Goal: Find specific page/section: Find specific page/section

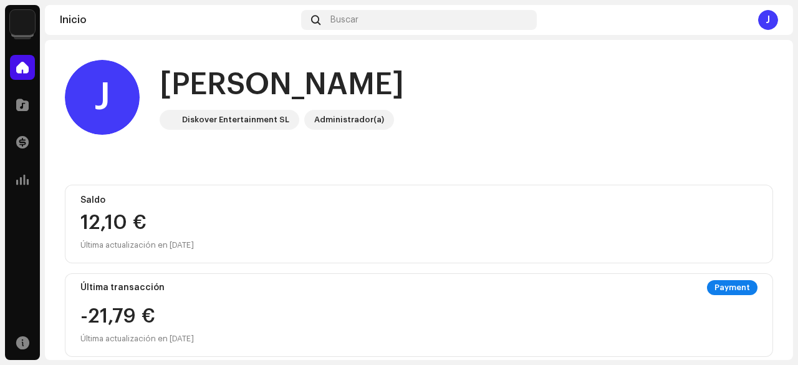
drag, startPoint x: 797, startPoint y: 74, endPoint x: 797, endPoint y: 125, distance: 51.1
click at [797, 125] on div "[PERSON_NAME] Inicio Catálogo Transacciones Estadísticas Recursos Inicio Buscar…" at bounding box center [399, 182] width 798 height 365
click at [37, 12] on navigation-account-switch "[PERSON_NAME]" at bounding box center [22, 22] width 35 height 35
click at [31, 16] on img at bounding box center [22, 22] width 25 height 25
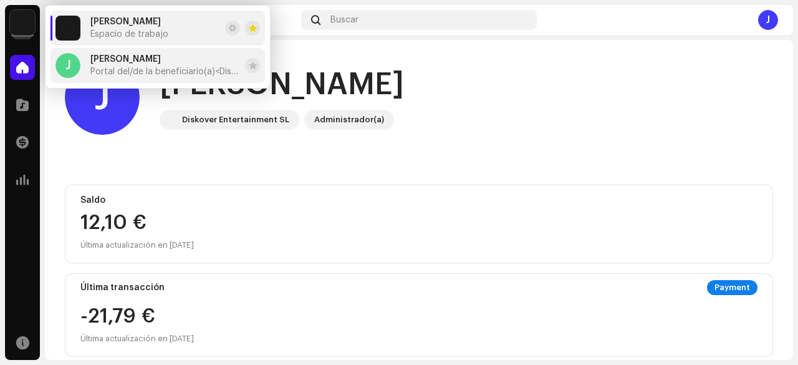
click at [145, 59] on span "[PERSON_NAME]" at bounding box center [125, 59] width 70 height 10
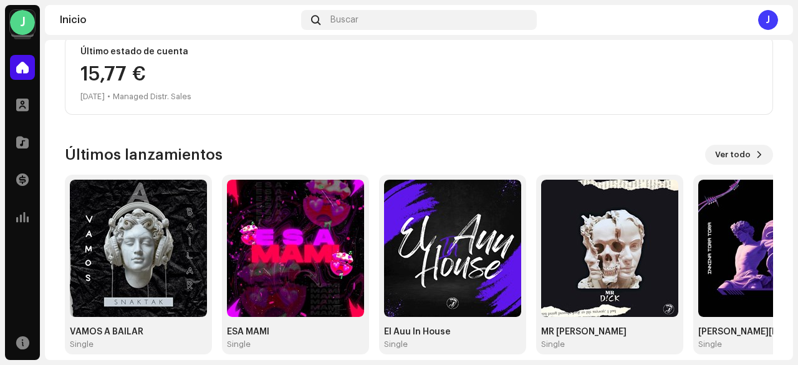
scroll to position [327, 0]
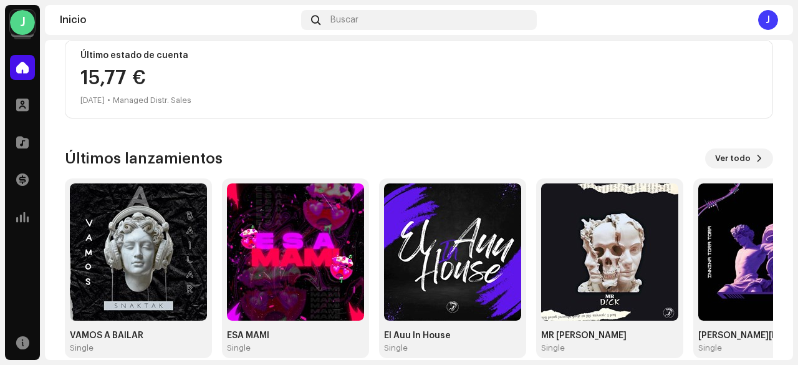
drag, startPoint x: 797, startPoint y: 259, endPoint x: 796, endPoint y: 188, distance: 71.7
click at [796, 188] on div "J Jefferson Lemmuel Pachon Sanchez Inicio Perfil Catálogo Transacciones Estadís…" at bounding box center [399, 182] width 798 height 365
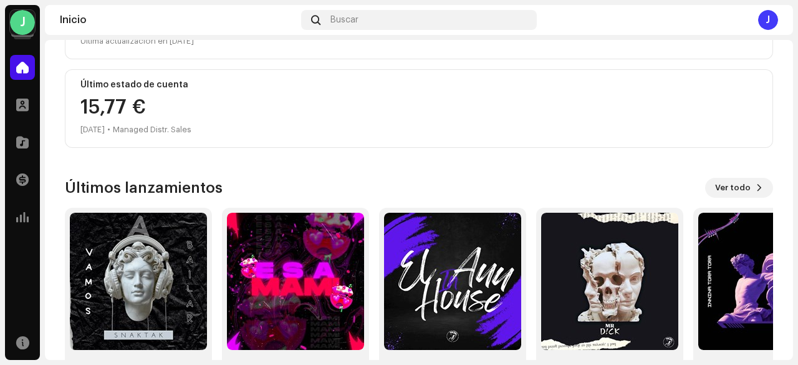
scroll to position [298, 0]
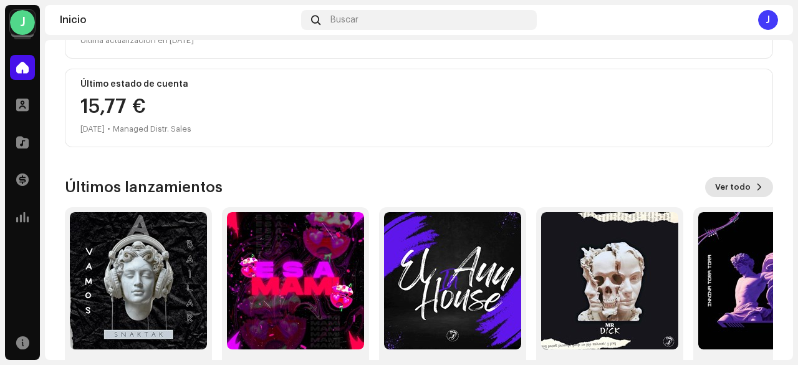
click at [749, 191] on button "Ver todo" at bounding box center [739, 187] width 68 height 20
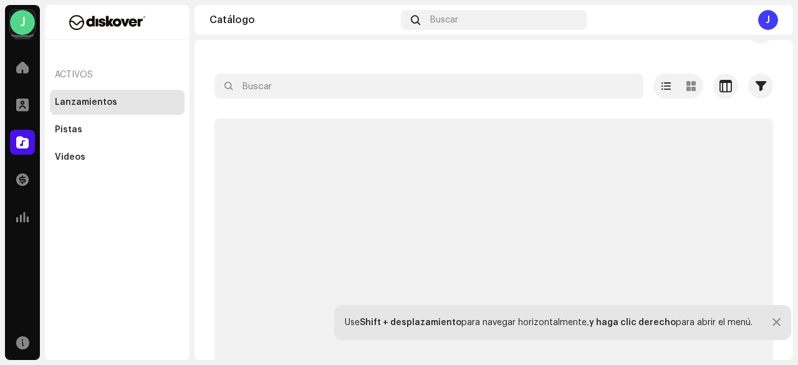
scroll to position [42, 0]
click at [110, 130] on div "Pistas" at bounding box center [117, 130] width 125 height 10
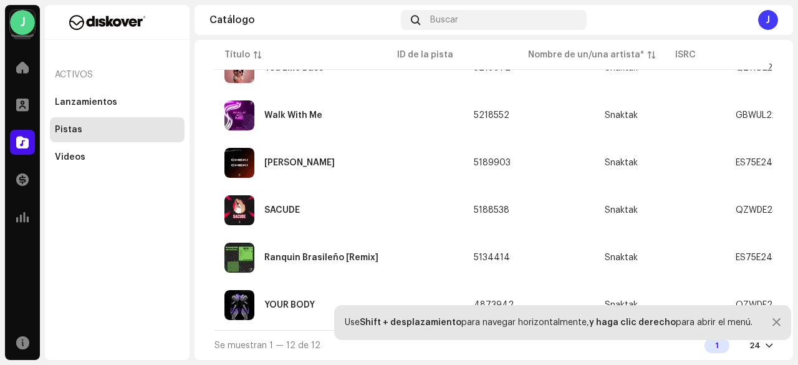
scroll to position [441, 0]
click at [21, 65] on span at bounding box center [22, 67] width 12 height 10
